Goal: Complete application form

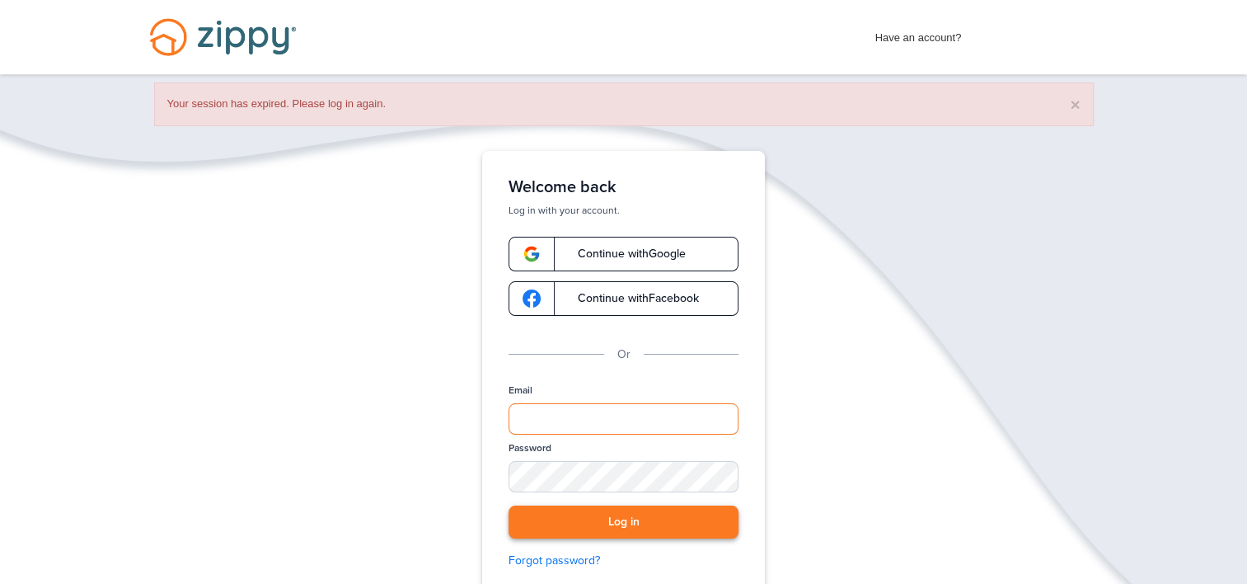
type input "**********"
click at [622, 514] on button "Log in" at bounding box center [624, 522] width 230 height 34
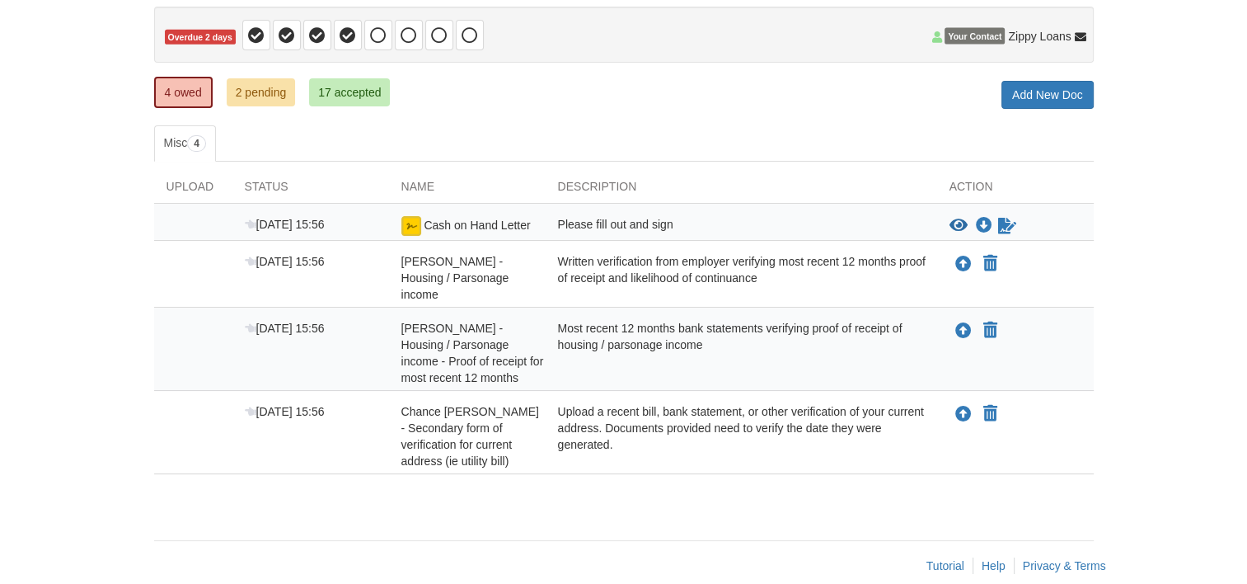
scroll to position [161, 0]
click at [603, 231] on div "Please fill out and sign" at bounding box center [742, 225] width 392 height 20
click at [956, 228] on icon "View Cash on Hand Letter" at bounding box center [959, 225] width 18 height 16
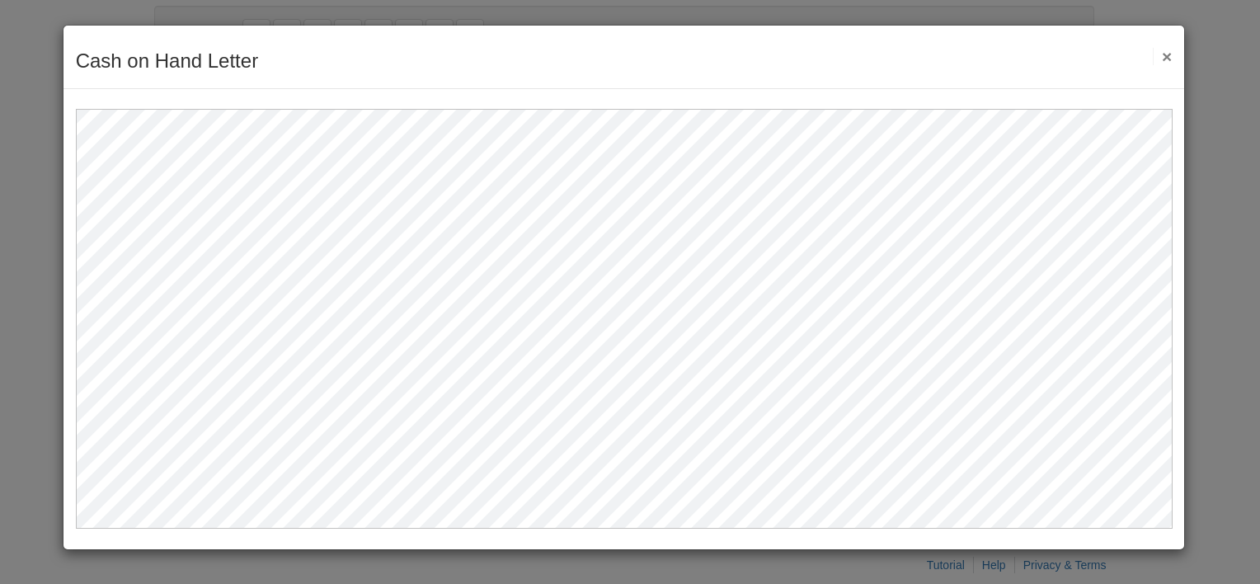
click at [1170, 58] on button "×" at bounding box center [1162, 56] width 19 height 17
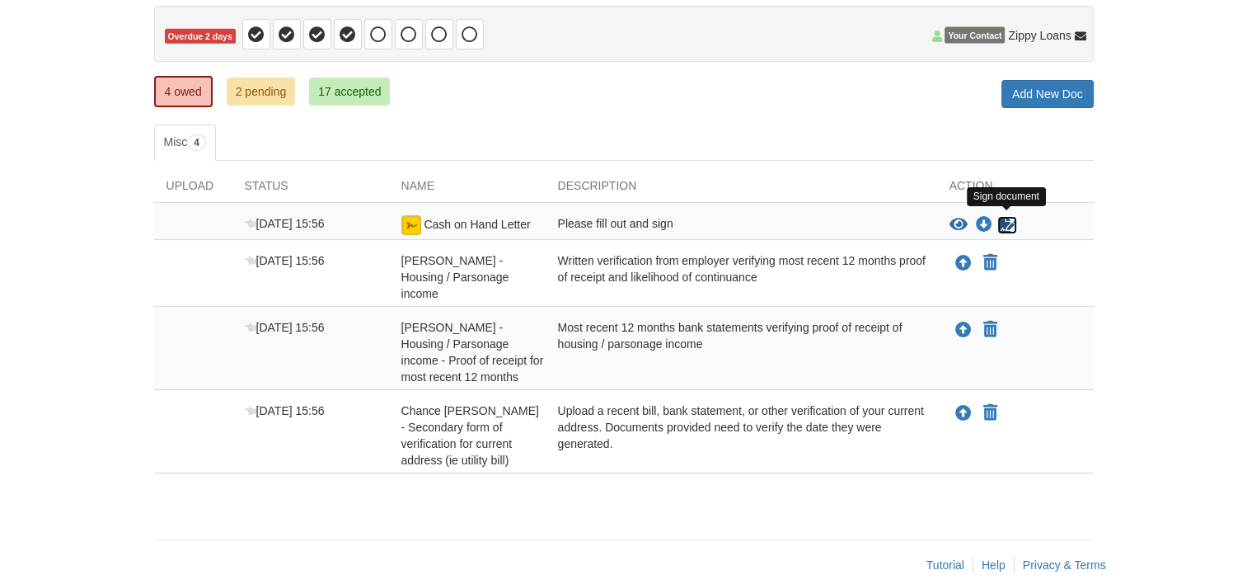
click at [1003, 217] on icon "Sign Form" at bounding box center [1007, 225] width 18 height 16
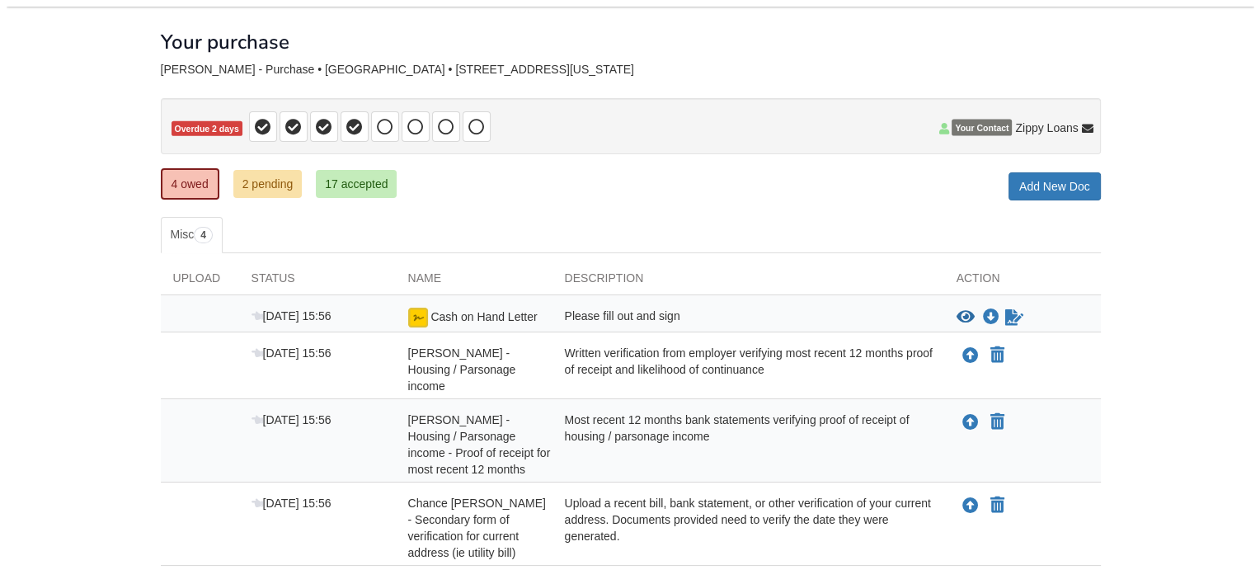
scroll to position [148, 0]
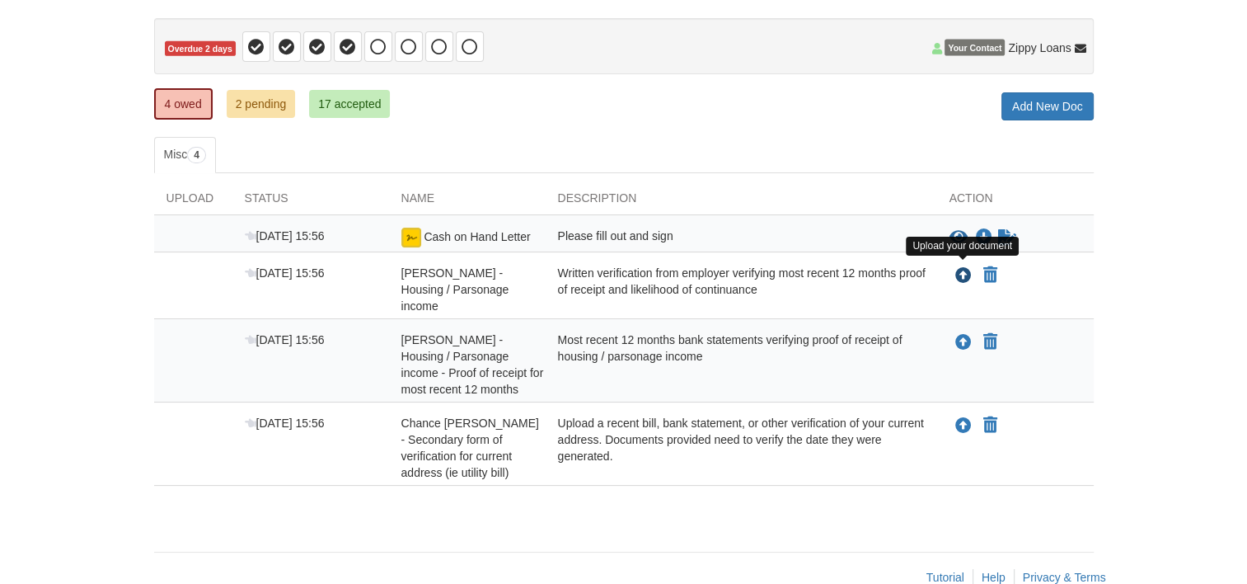
click at [964, 274] on icon "Upload Chance Troutman - Housing / Parsonage income" at bounding box center [964, 276] width 16 height 16
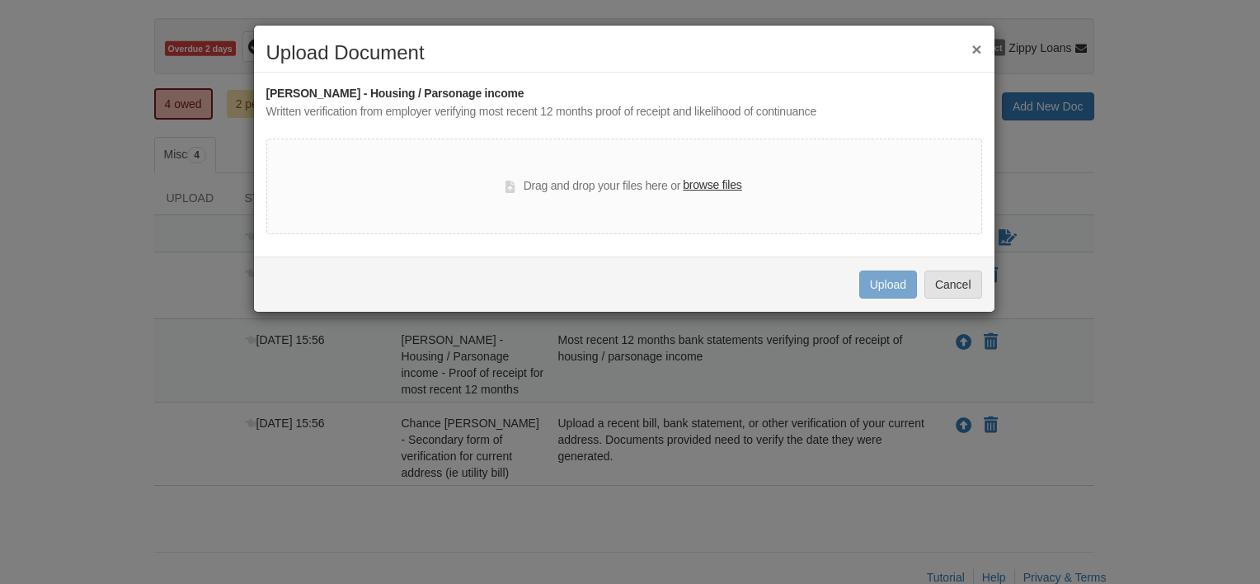
click at [714, 180] on label "browse files" at bounding box center [712, 185] width 59 height 18
click at [0, 0] on input "browse files" at bounding box center [0, 0] width 0 height 0
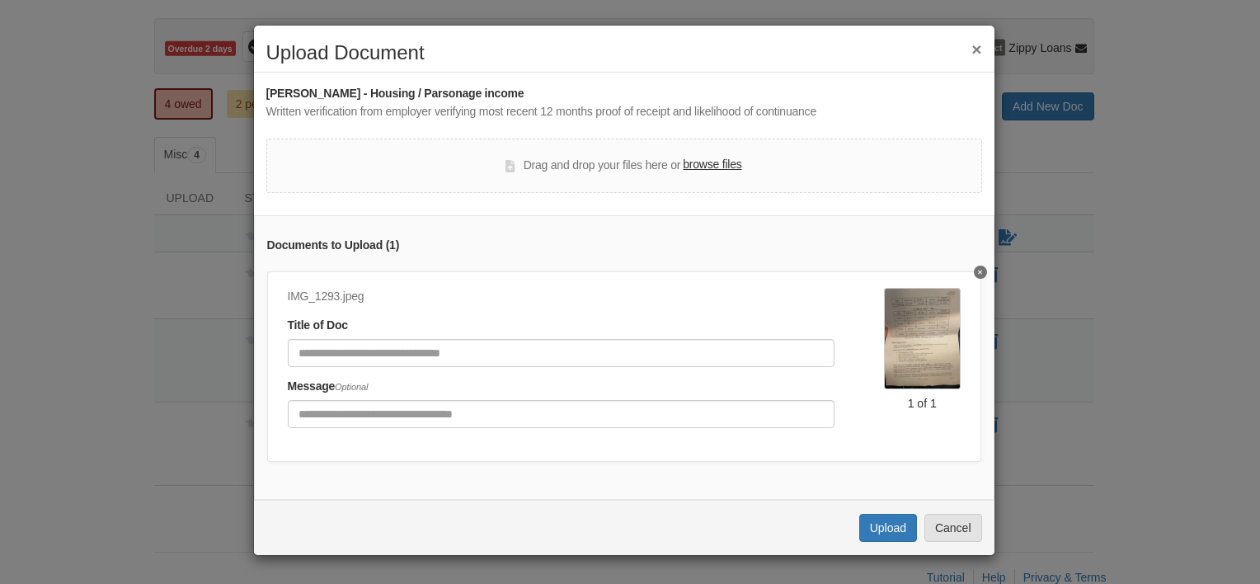
scroll to position [7, 0]
click at [695, 156] on label "browse files" at bounding box center [712, 165] width 59 height 18
click at [0, 0] on input "browse files" at bounding box center [0, 0] width 0 height 0
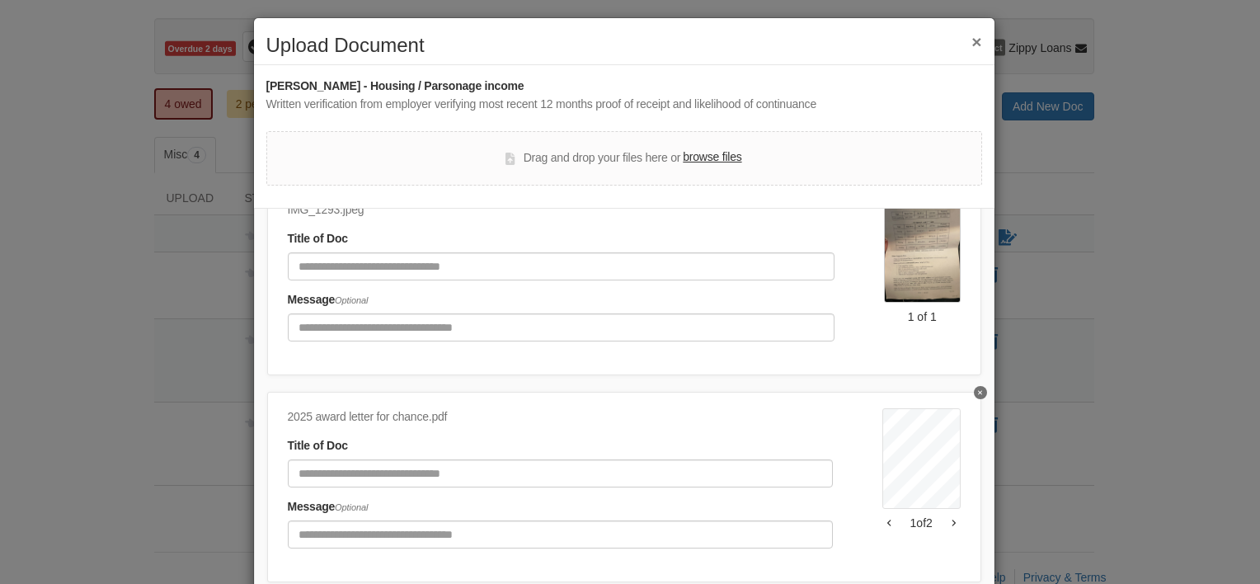
scroll to position [114, 0]
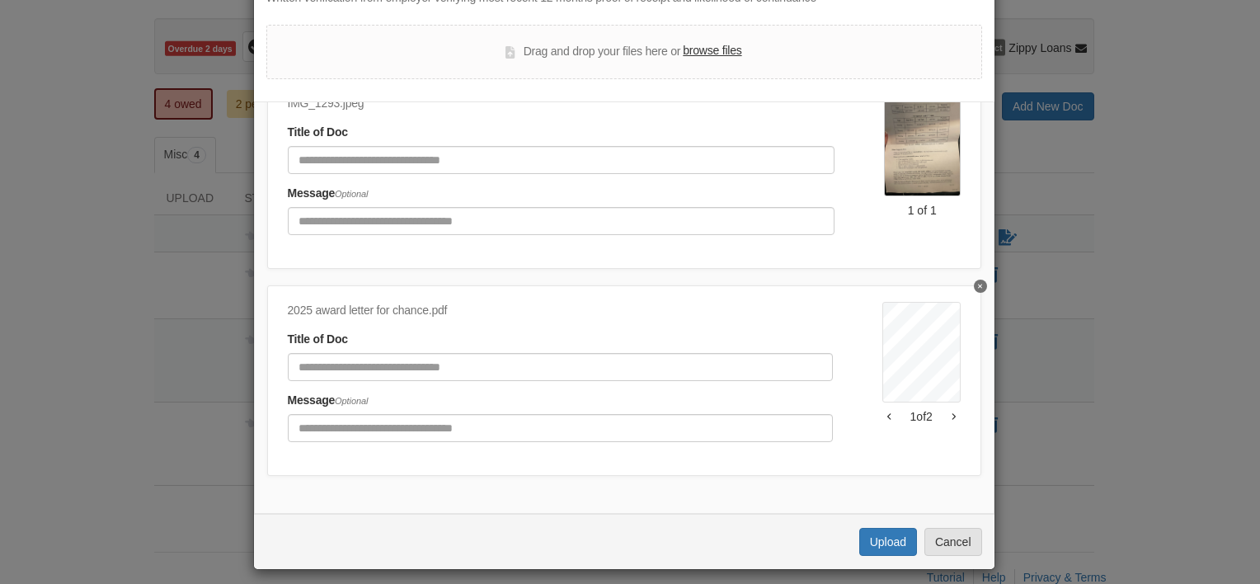
drag, startPoint x: 960, startPoint y: 274, endPoint x: 908, endPoint y: 254, distance: 55.6
click at [908, 254] on div "IMG_1293.jpeg Title of Doc Message Optional 1 of 1" at bounding box center [624, 173] width 714 height 190
click at [978, 283] on icon "Delete undefined" at bounding box center [980, 286] width 4 height 7
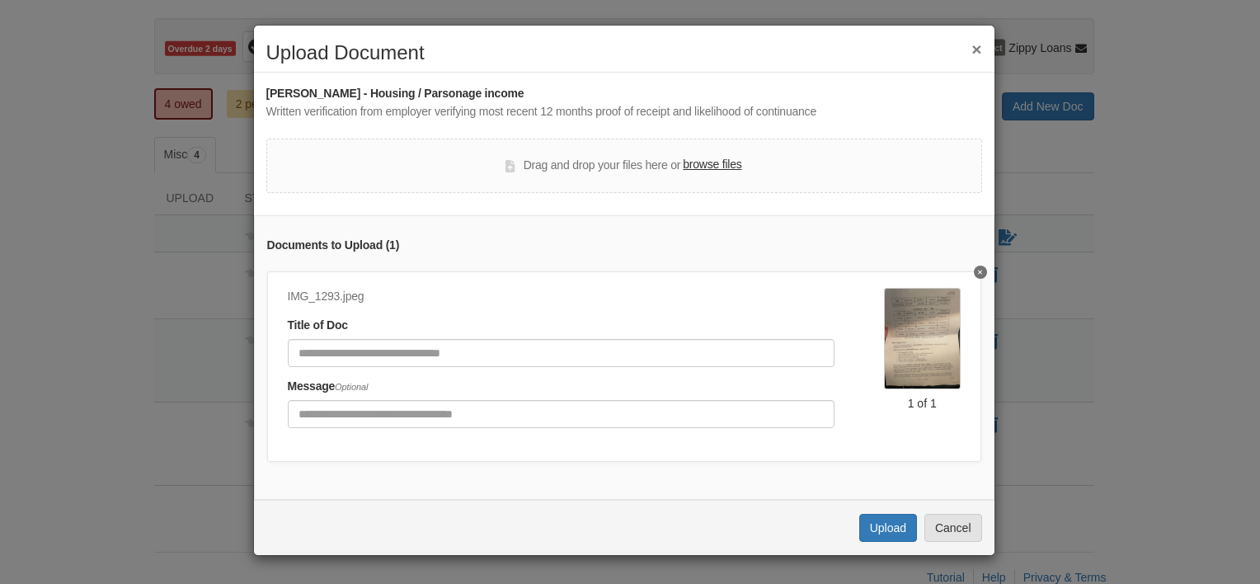
click at [978, 269] on icon "Delete undefined" at bounding box center [980, 272] width 4 height 7
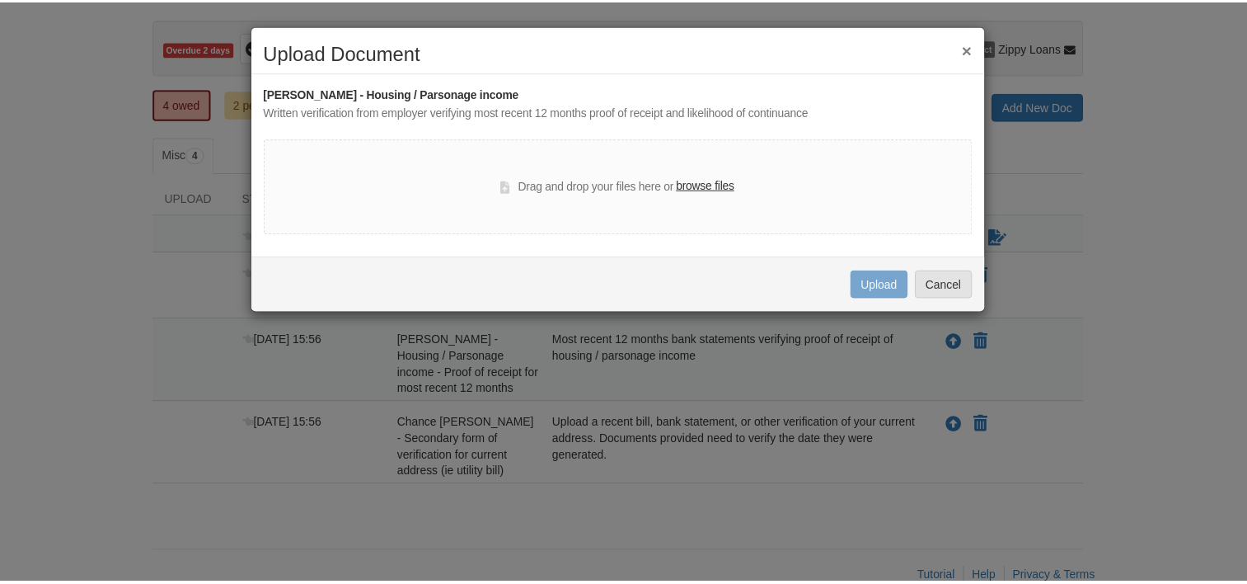
scroll to position [0, 0]
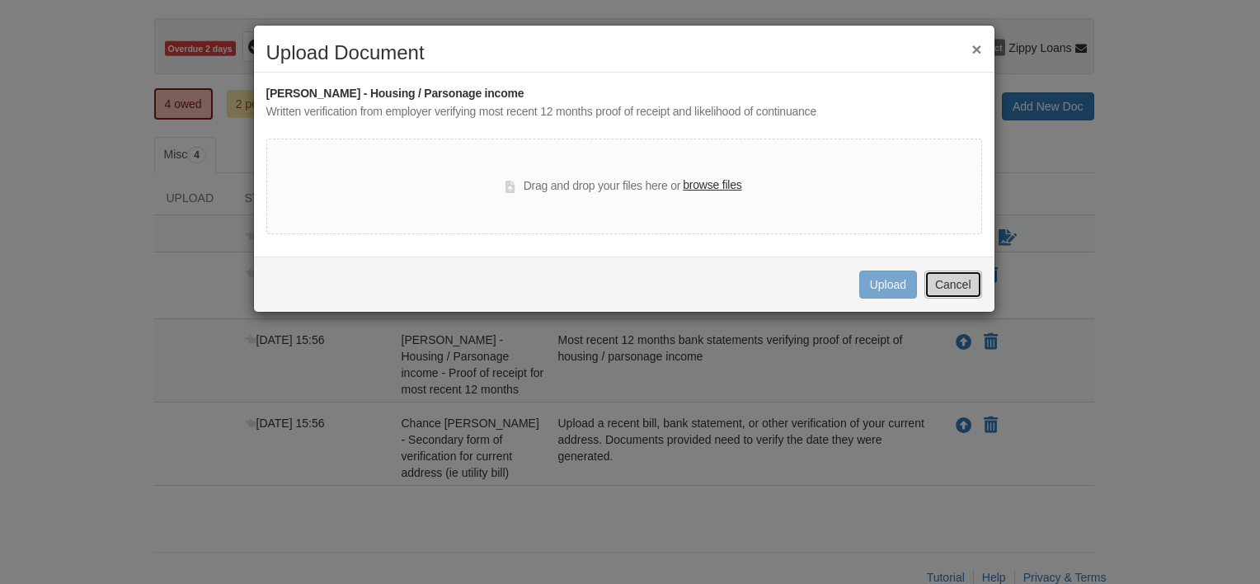
click at [954, 278] on button "Cancel" at bounding box center [953, 284] width 58 height 28
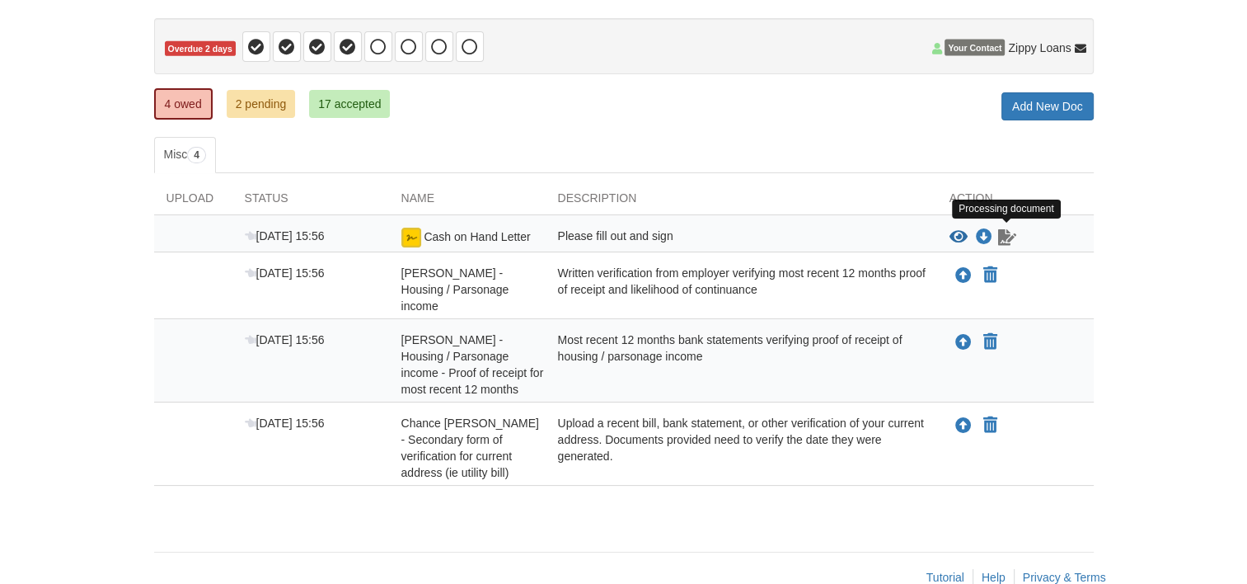
click at [1005, 235] on icon "Waiting for your co-borrower to e-sign" at bounding box center [1007, 237] width 18 height 16
click at [1003, 239] on icon "Waiting for your co-borrower to e-sign" at bounding box center [1007, 237] width 18 height 16
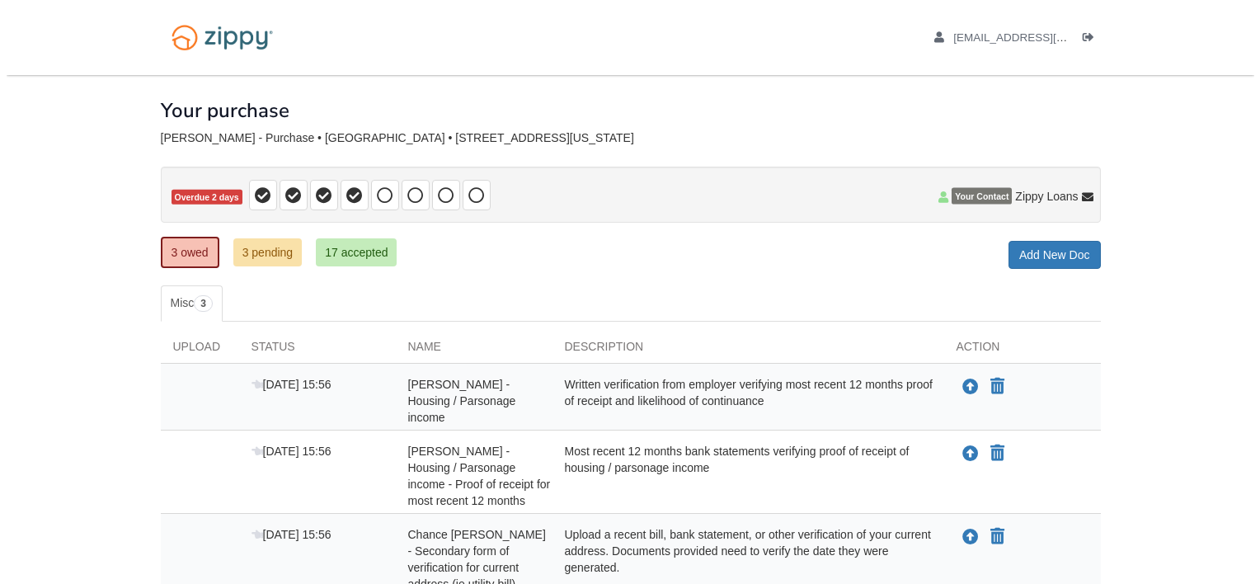
scroll to position [81, 0]
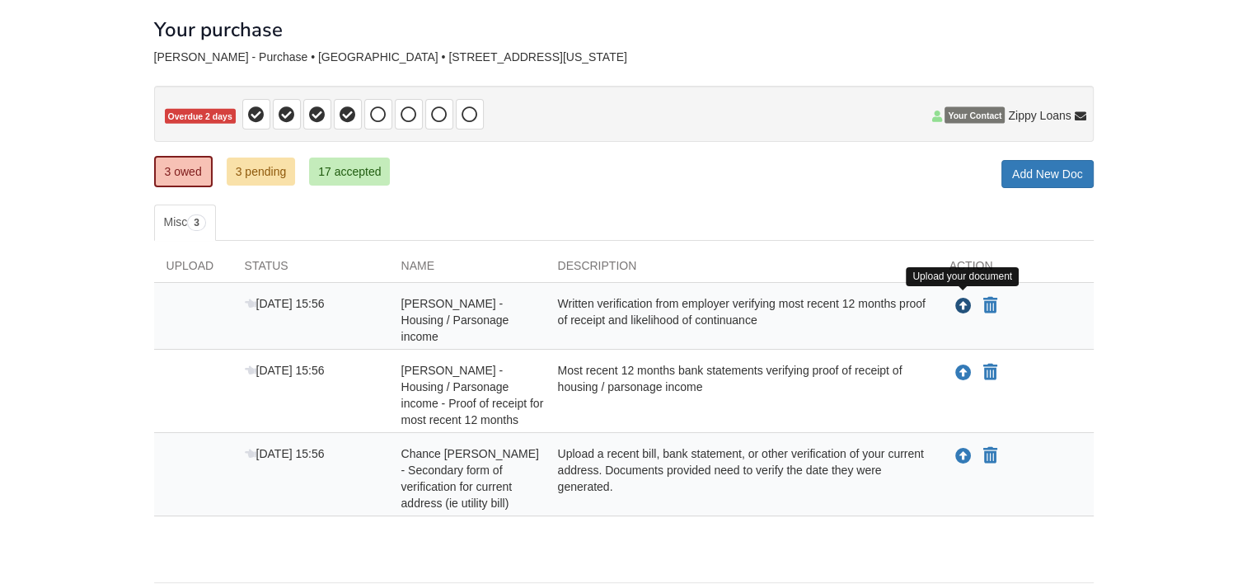
click at [960, 301] on icon "Upload Chance Troutman - Housing / Parsonage income" at bounding box center [964, 306] width 16 height 16
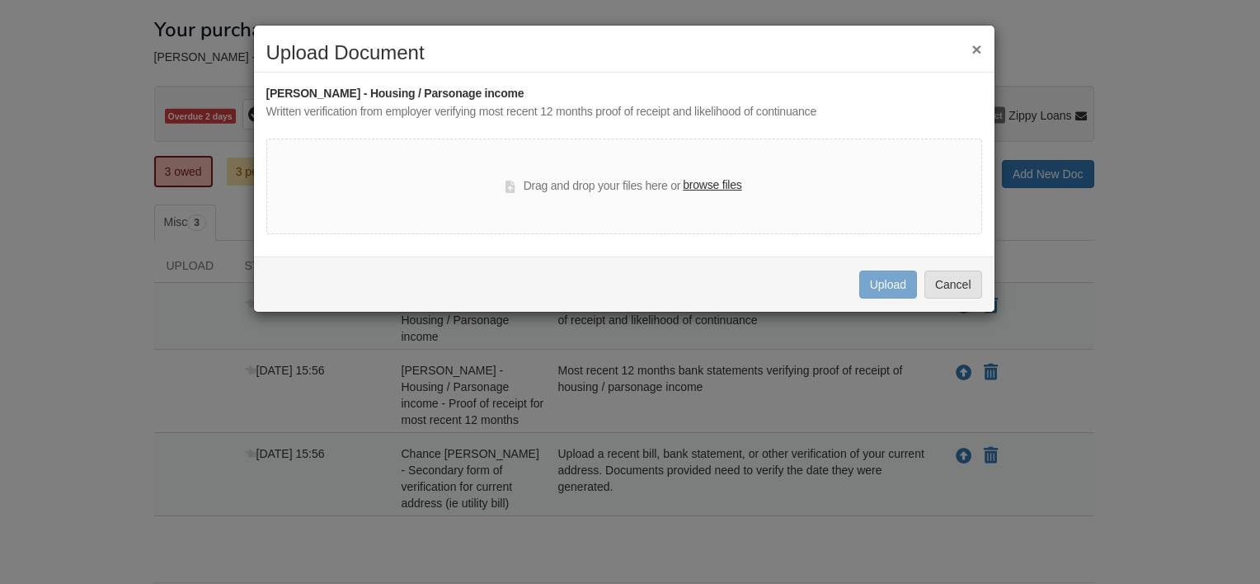
click at [730, 182] on label "browse files" at bounding box center [712, 185] width 59 height 18
click at [0, 0] on input "browse files" at bounding box center [0, 0] width 0 height 0
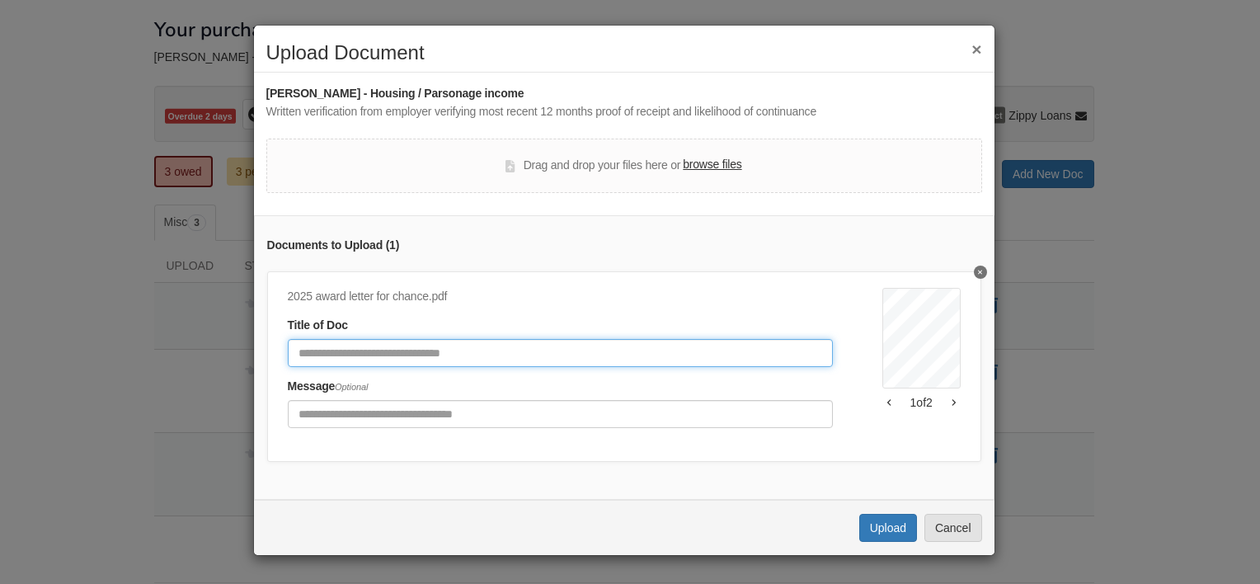
click at [508, 358] on input "Document Title" at bounding box center [560, 353] width 545 height 28
type input "**********"
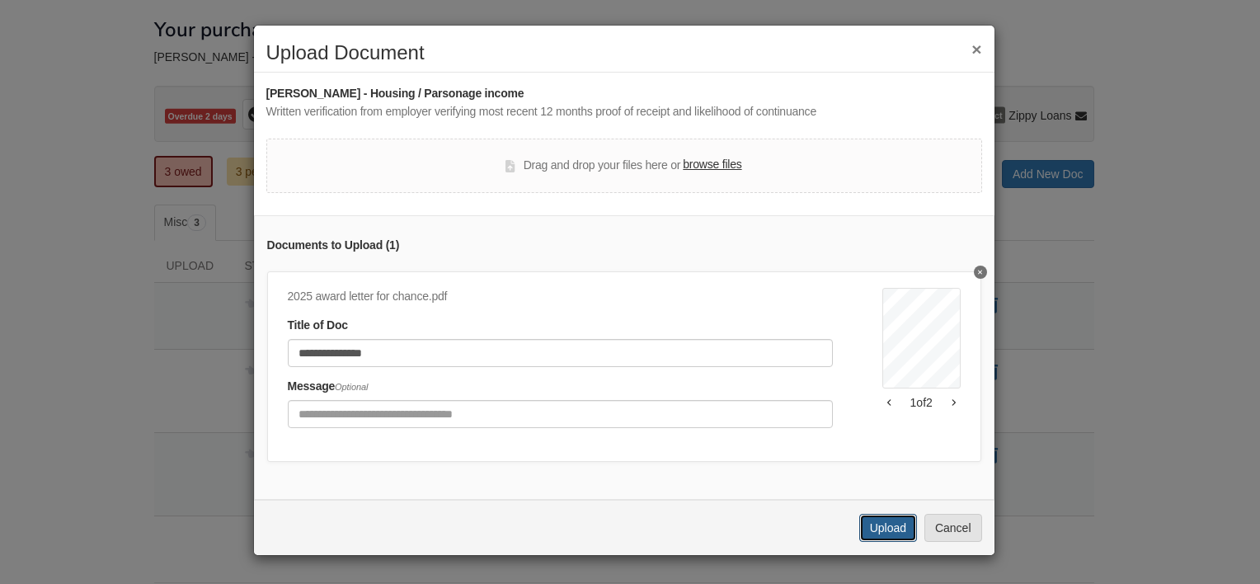
click at [893, 534] on button "Upload" at bounding box center [888, 528] width 58 height 28
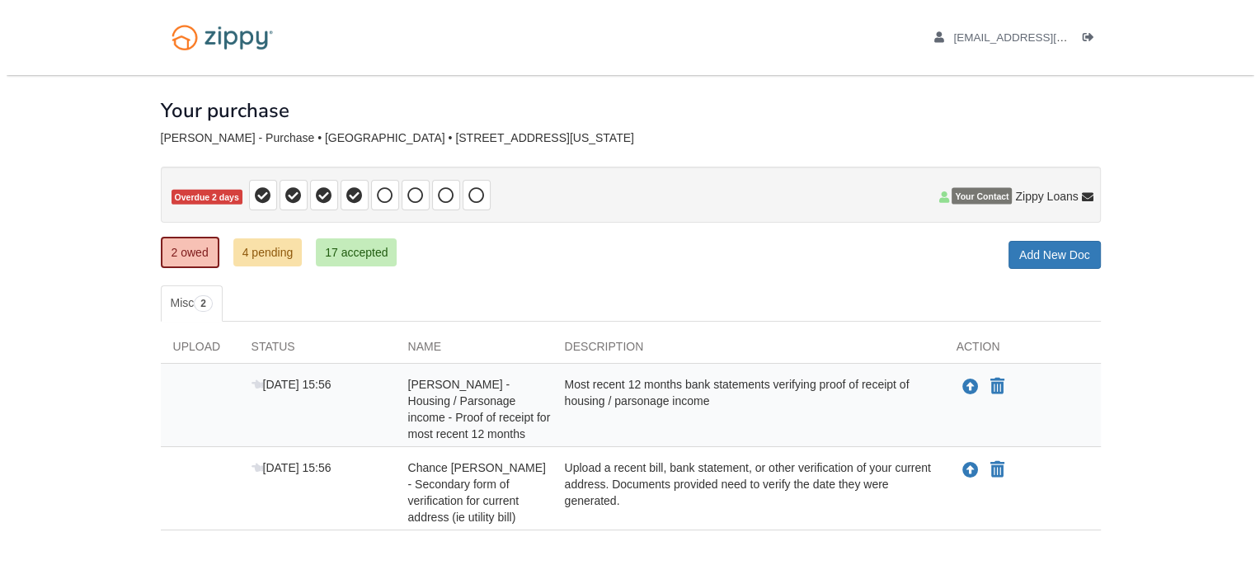
scroll to position [76, 0]
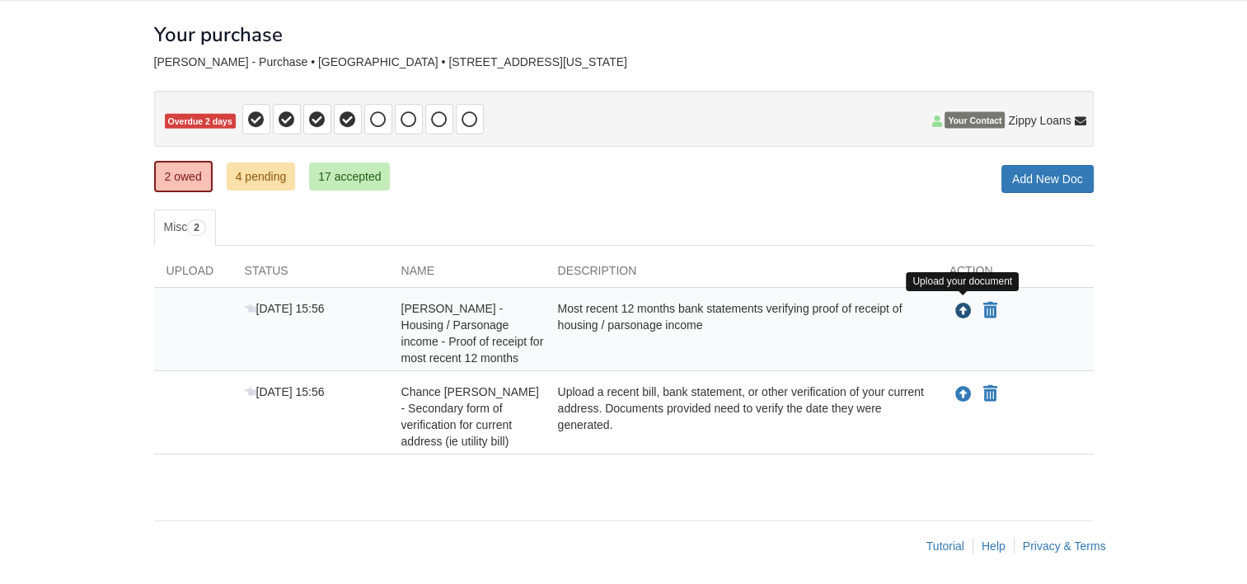
click at [961, 310] on icon "Upload Chance Troutman - Housing / Parsonage income - Proof of receipt for most…" at bounding box center [964, 311] width 16 height 16
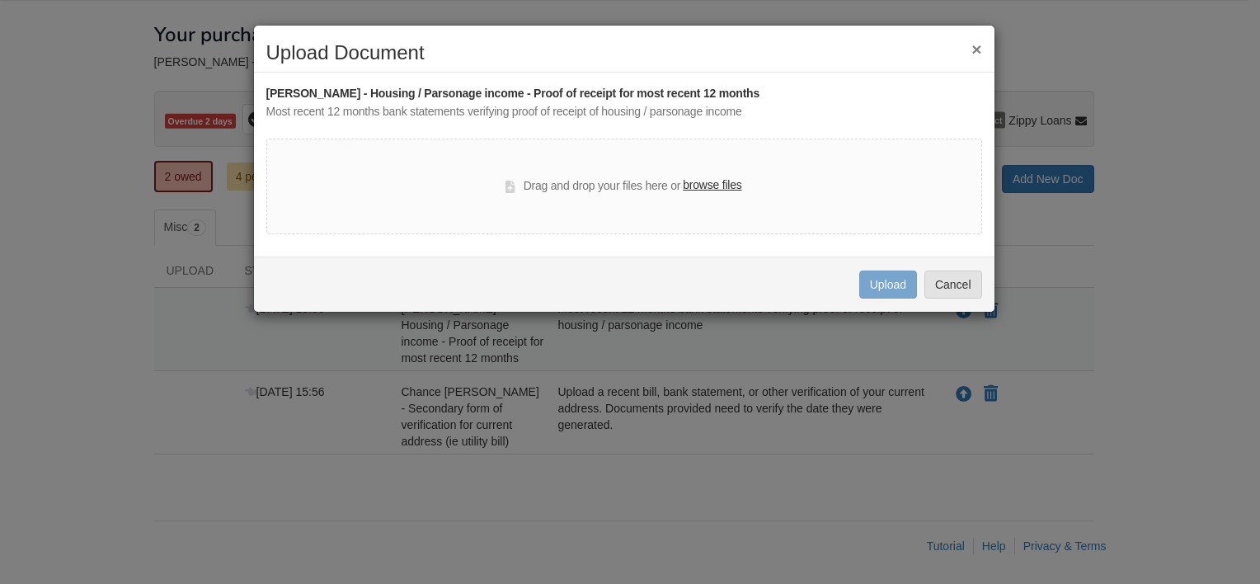
click at [720, 190] on label "browse files" at bounding box center [712, 185] width 59 height 18
click at [0, 0] on input "browse files" at bounding box center [0, 0] width 0 height 0
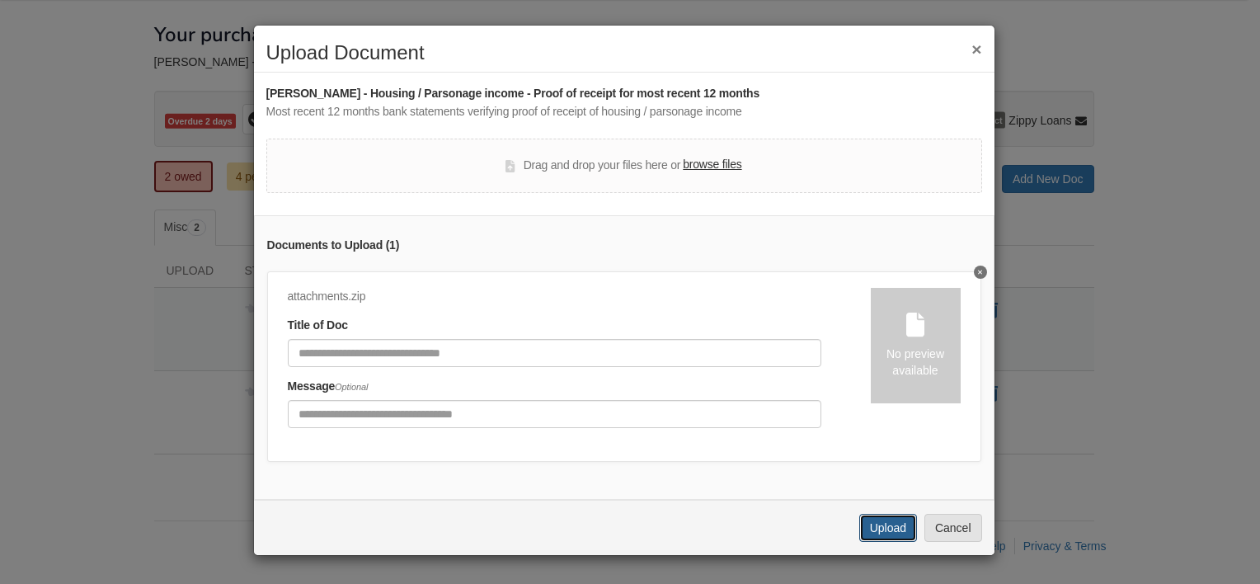
click at [879, 534] on button "Upload" at bounding box center [888, 528] width 58 height 28
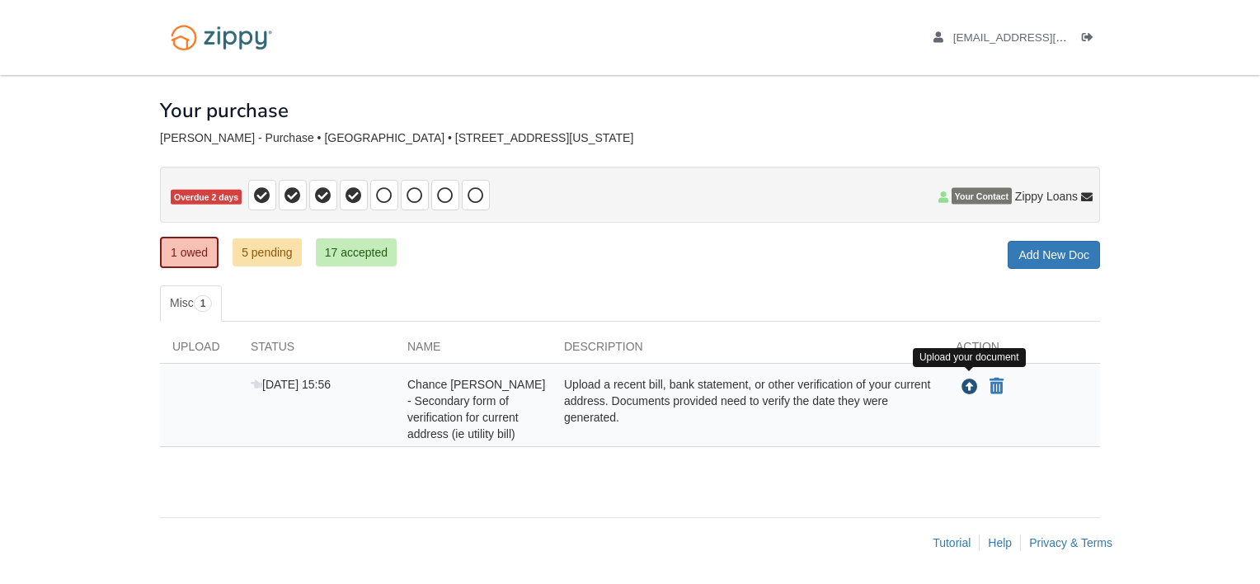
click at [971, 376] on button "Upload your document" at bounding box center [970, 386] width 20 height 21
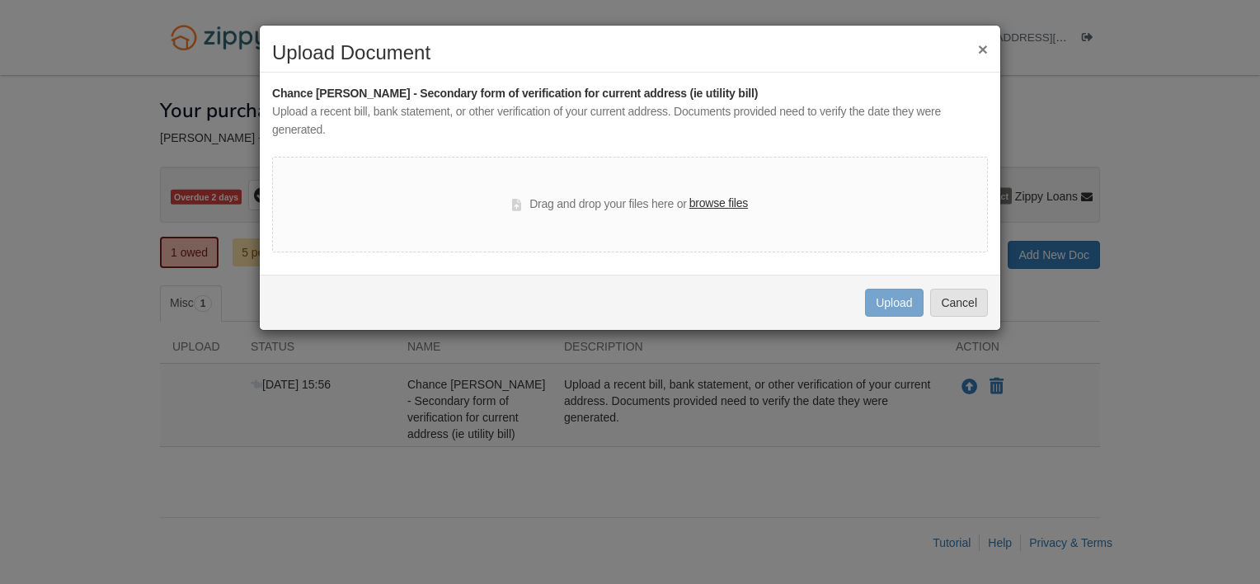
click at [696, 210] on label "browse files" at bounding box center [718, 204] width 59 height 18
click at [0, 0] on input "browse files" at bounding box center [0, 0] width 0 height 0
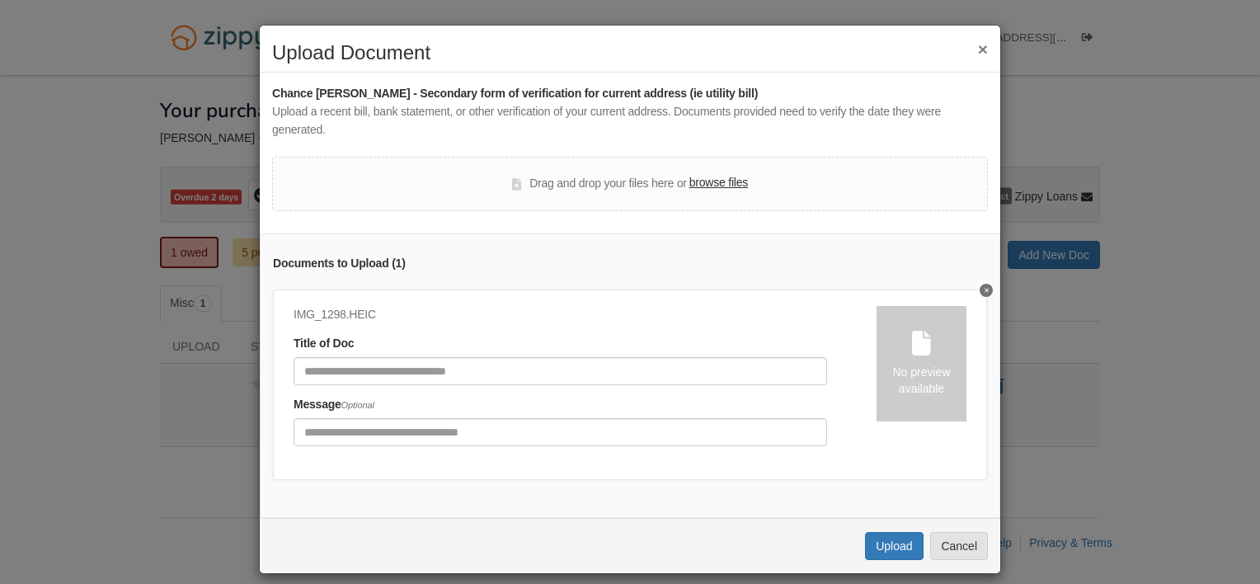
click at [974, 287] on div "Documents to Upload ( 1 ) IMG_1298.HEIC Title of Doc Message Optional No previe…" at bounding box center [630, 375] width 740 height 284
click at [984, 290] on icon "Delete undefined" at bounding box center [986, 290] width 4 height 7
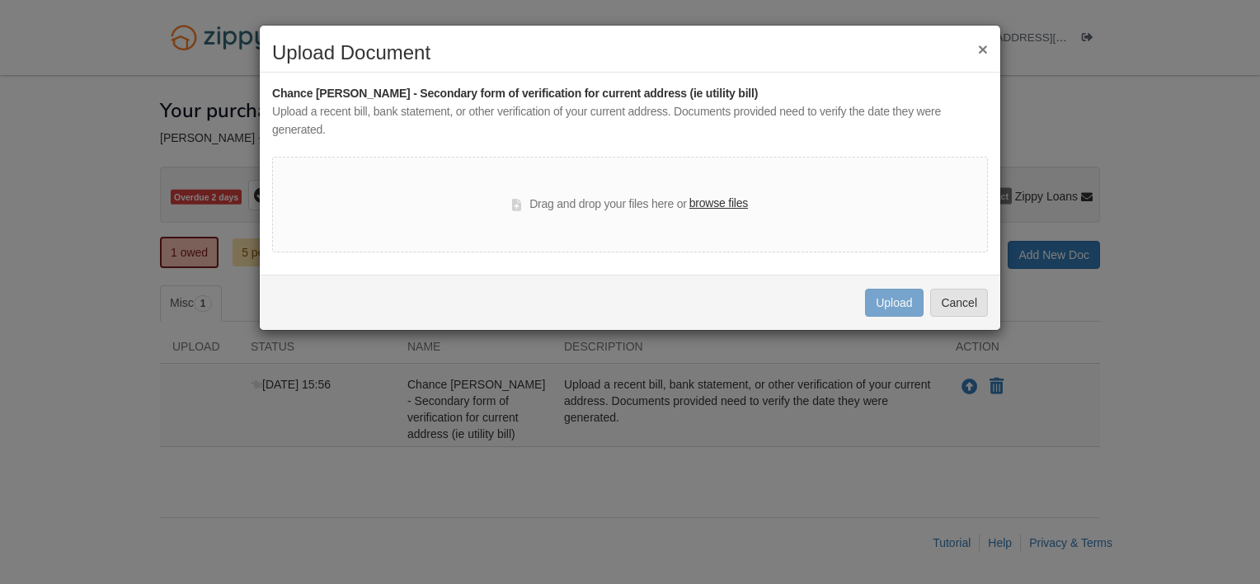
click at [984, 49] on button "×" at bounding box center [983, 48] width 10 height 17
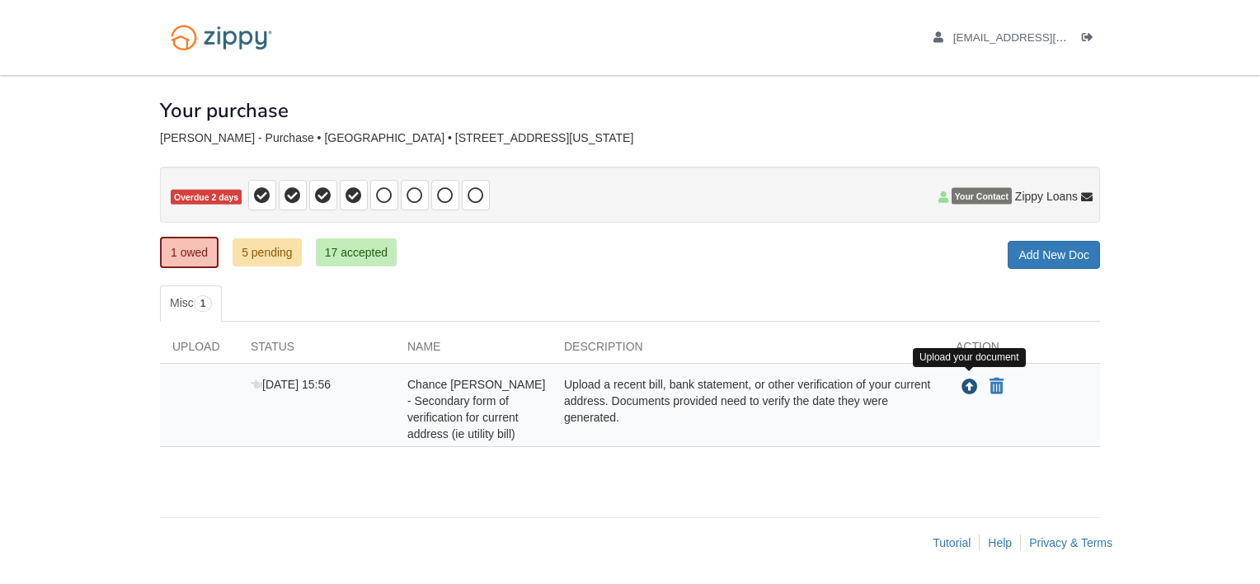
click at [966, 379] on icon "Upload Chance Troutman - Secondary form of verification for current address (ie…" at bounding box center [969, 387] width 16 height 16
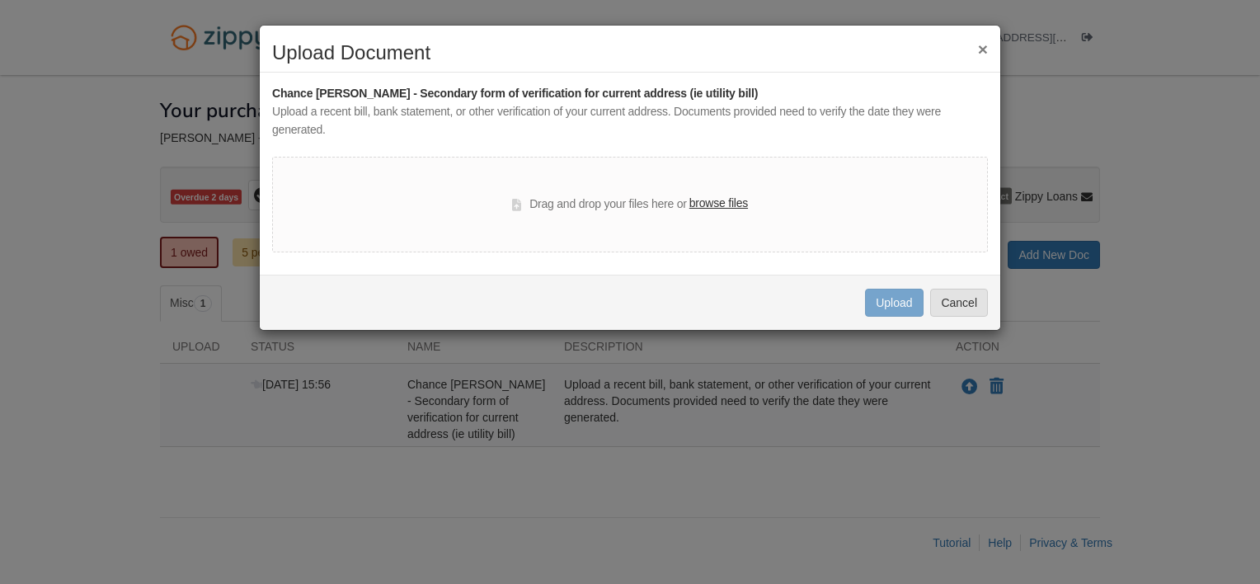
click at [651, 196] on div "Drag and drop your files here or browse files" at bounding box center [630, 205] width 236 height 20
click at [730, 202] on label "browse files" at bounding box center [718, 204] width 59 height 18
click at [0, 0] on input "browse files" at bounding box center [0, 0] width 0 height 0
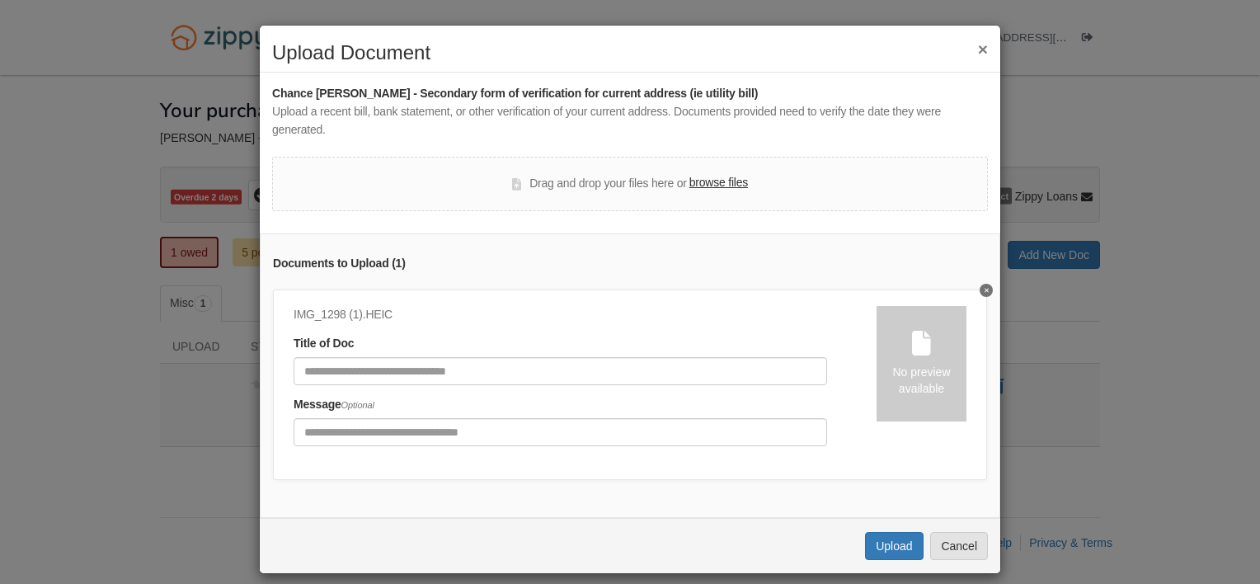
scroll to position [26, 0]
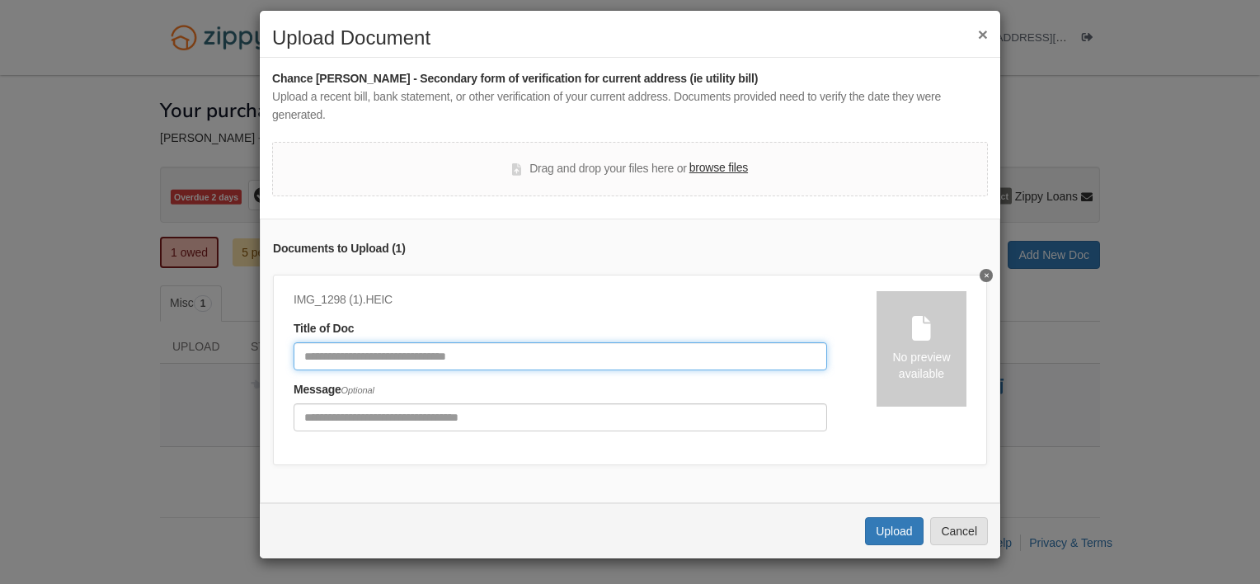
click at [519, 343] on input "Document Title" at bounding box center [559, 356] width 533 height 28
click at [519, 345] on input "Document Title" at bounding box center [559, 356] width 533 height 28
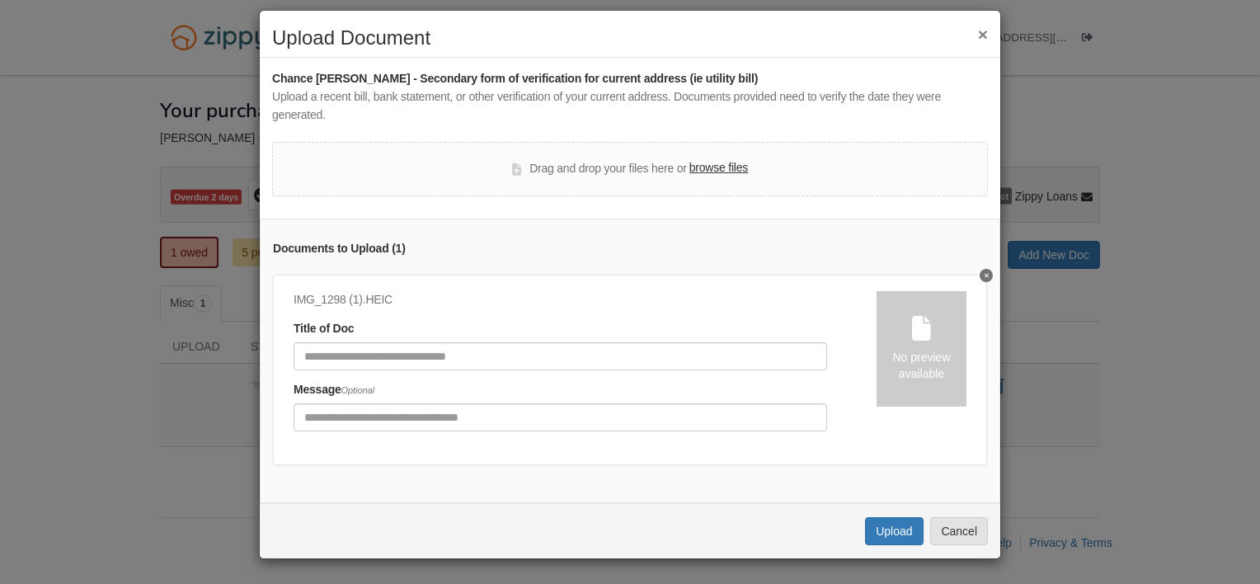
click at [673, 440] on div "IMG_1298 (1).HEIC Title of Doc Message Optional No preview available" at bounding box center [630, 370] width 714 height 190
click at [868, 533] on button "Upload" at bounding box center [894, 531] width 58 height 28
